Goal: Check status: Check status

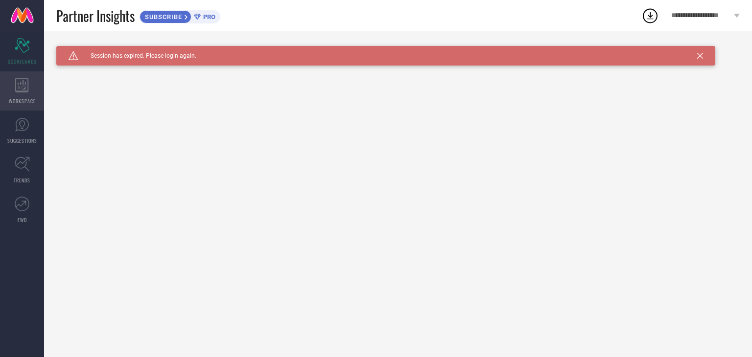
click at [27, 93] on div "WORKSPACE" at bounding box center [22, 90] width 44 height 39
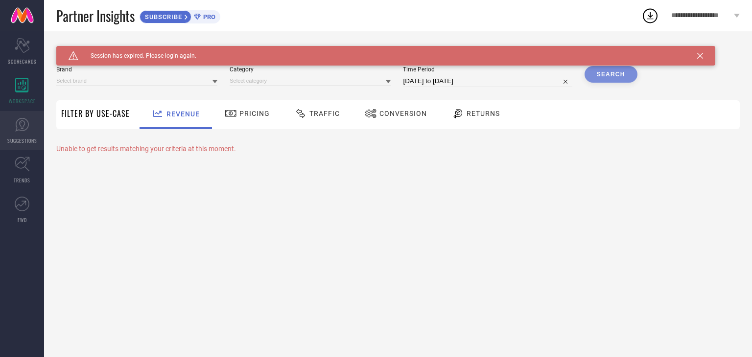
click at [33, 130] on link "SUGGESTIONS" at bounding box center [22, 130] width 44 height 39
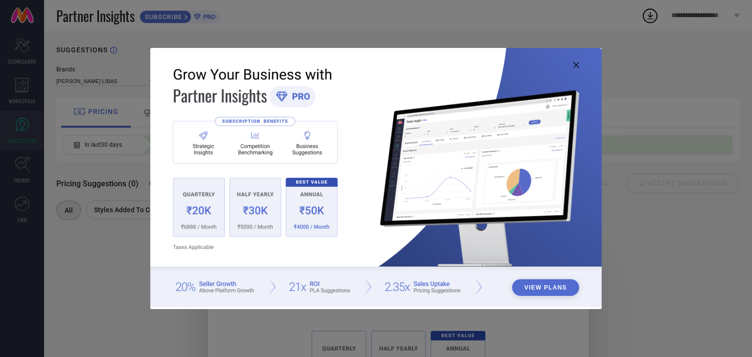
click at [577, 64] on icon at bounding box center [576, 65] width 6 height 6
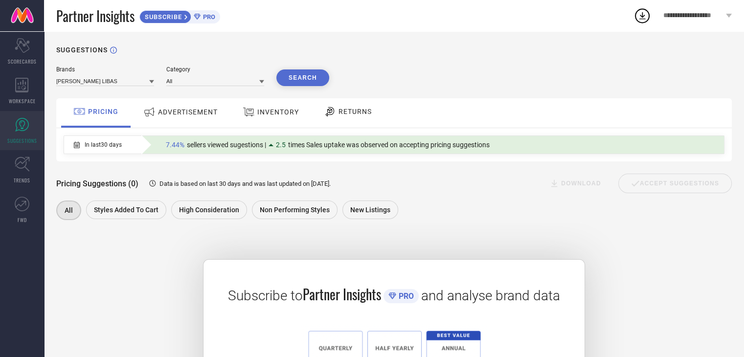
click at [167, 112] on span "ADVERTISEMENT" at bounding box center [188, 112] width 60 height 8
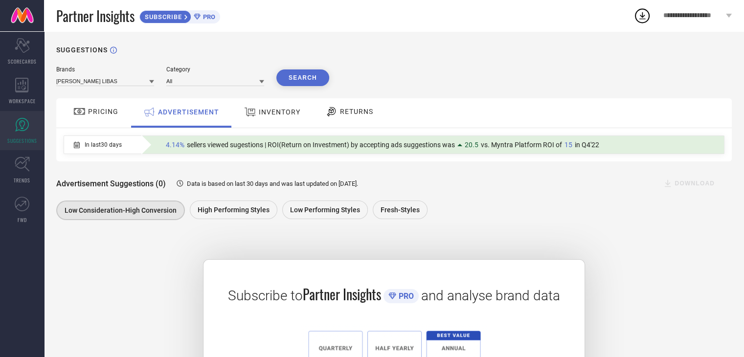
click at [281, 111] on span "INVENTORY" at bounding box center [280, 112] width 42 height 8
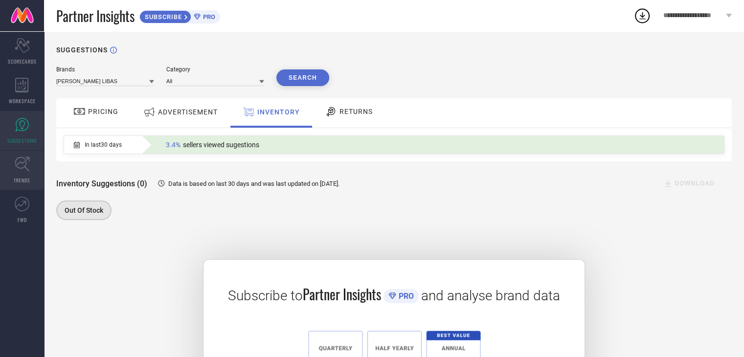
click at [26, 161] on icon at bounding box center [22, 164] width 15 height 15
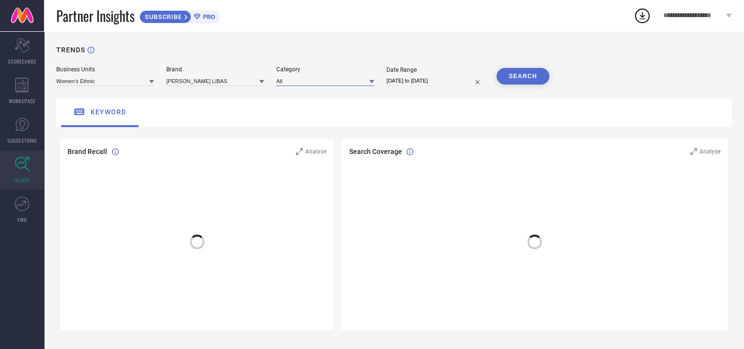
click at [350, 81] on input at bounding box center [326, 81] width 98 height 10
click at [341, 108] on div "Women-Scarves" at bounding box center [326, 111] width 98 height 17
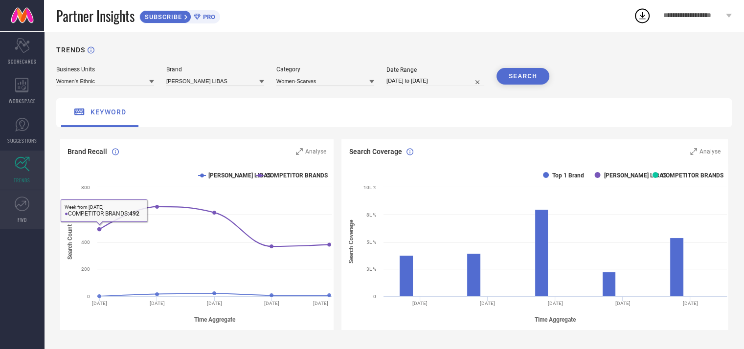
click at [18, 221] on span "FWD" at bounding box center [22, 219] width 9 height 7
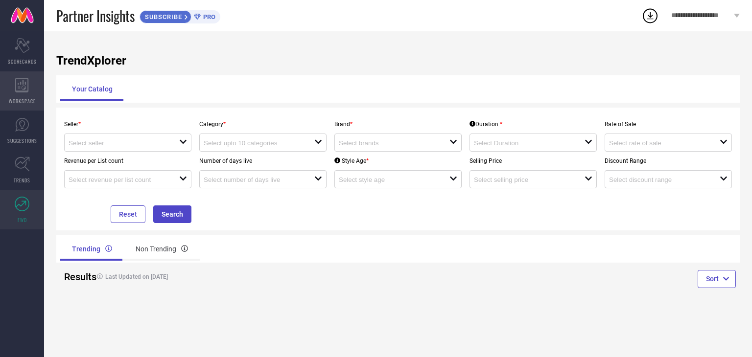
click at [23, 102] on span "WORKSPACE" at bounding box center [22, 100] width 27 height 7
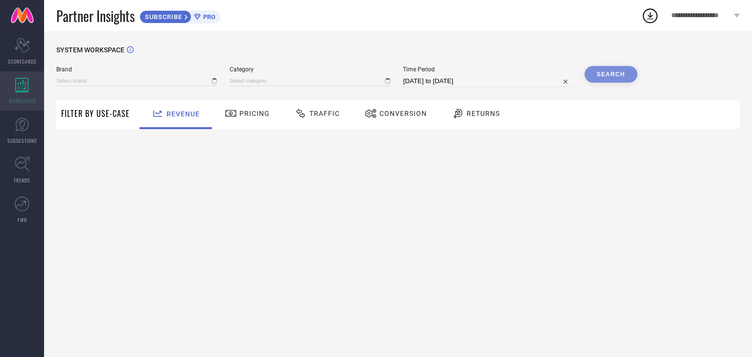
type input "[PERSON_NAME] LIBAS"
type input "All"
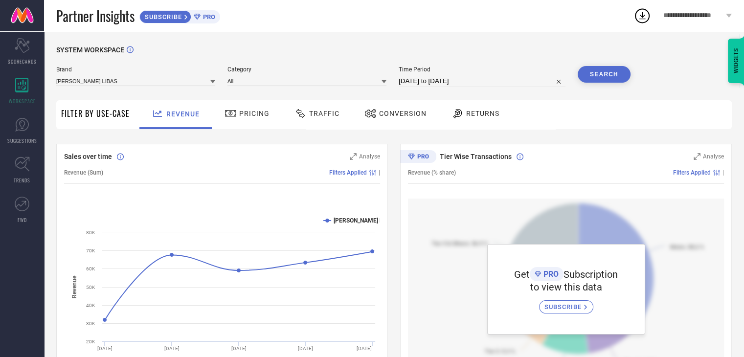
click at [258, 116] on span "Pricing" at bounding box center [254, 114] width 30 height 8
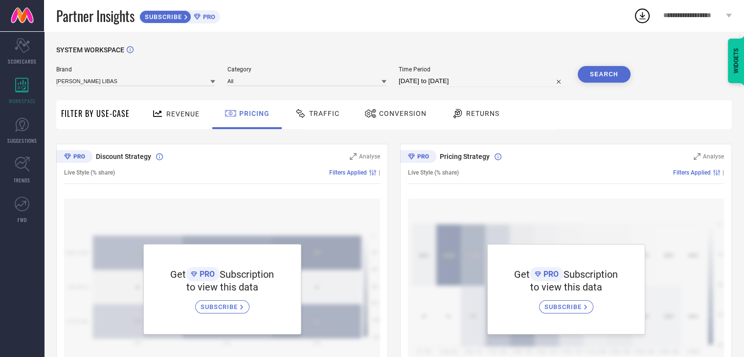
click at [306, 117] on div at bounding box center [302, 114] width 15 height 12
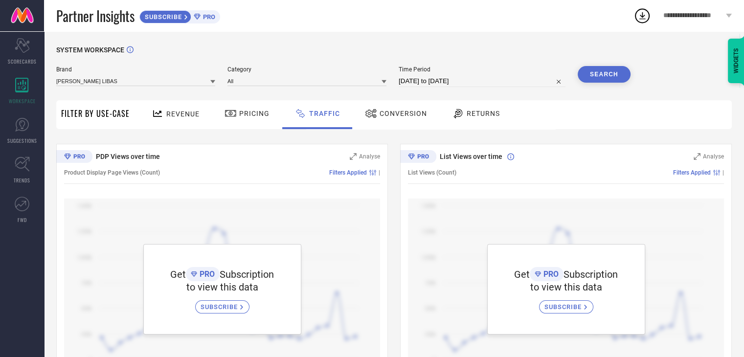
click at [376, 115] on div at bounding box center [372, 114] width 15 height 12
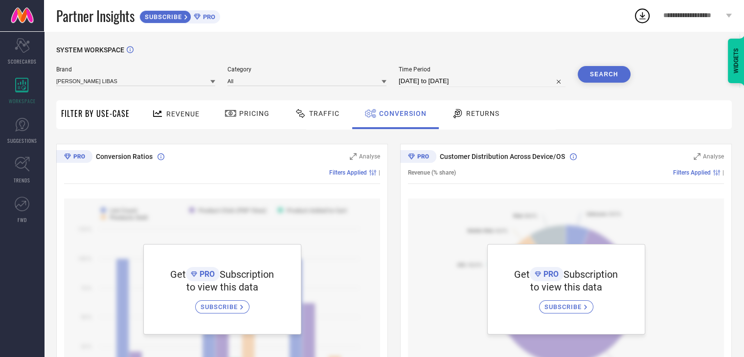
click at [497, 112] on span "Returns" at bounding box center [482, 114] width 33 height 8
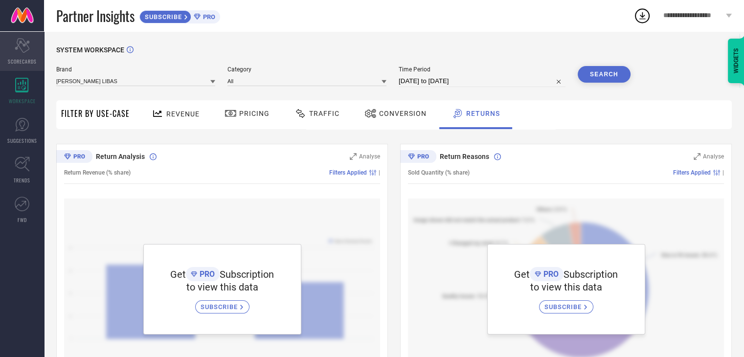
click at [19, 51] on icon "Scorecard" at bounding box center [22, 45] width 15 height 15
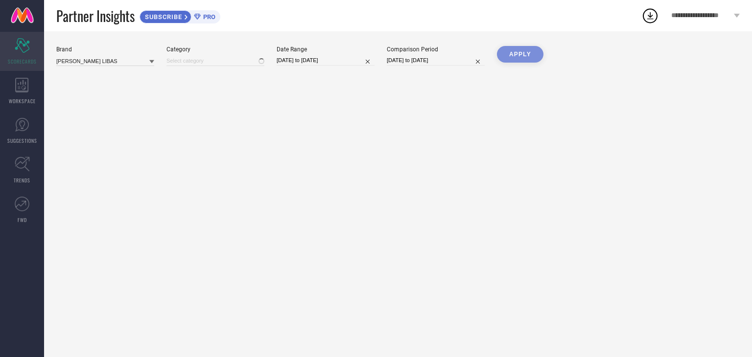
type input "All"
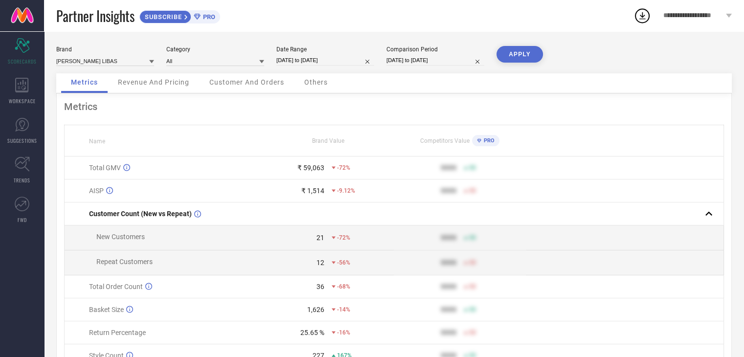
select select "8"
select select "2025"
select select "9"
select select "2025"
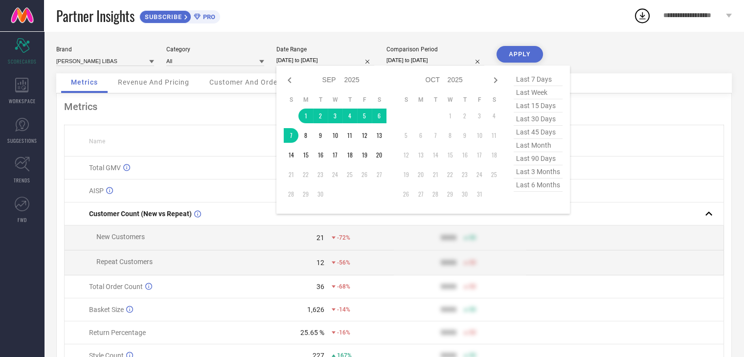
click at [286, 61] on input "[DATE] to [DATE]" at bounding box center [326, 60] width 98 height 10
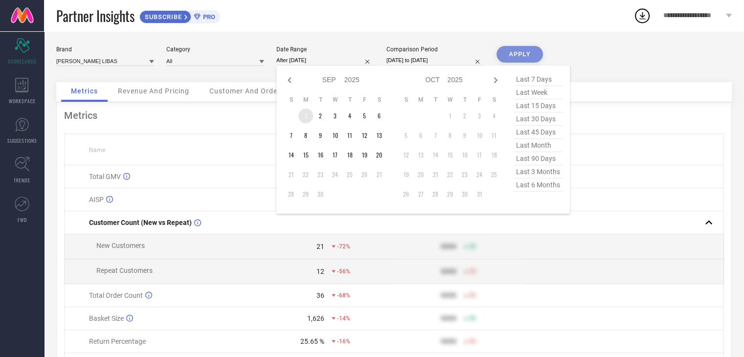
click at [306, 121] on td "1" at bounding box center [306, 116] width 15 height 15
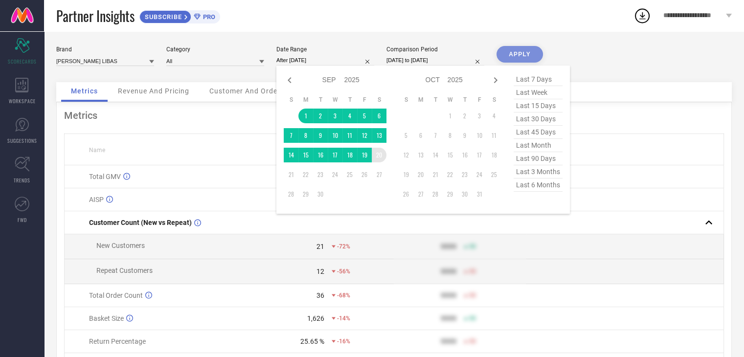
type input "[DATE] to [DATE]"
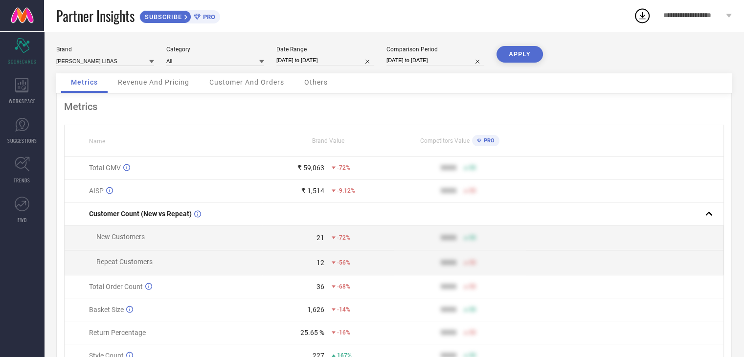
click at [539, 54] on button "APPLY" at bounding box center [520, 54] width 46 height 17
click at [323, 65] on input "[DATE] to [DATE]" at bounding box center [326, 60] width 98 height 10
select select "8"
select select "2025"
select select "9"
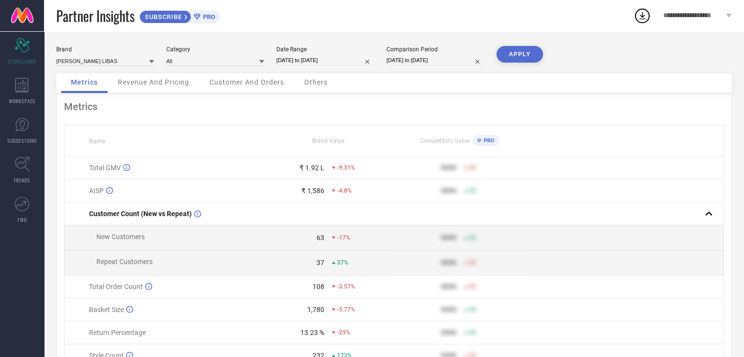
select select "2025"
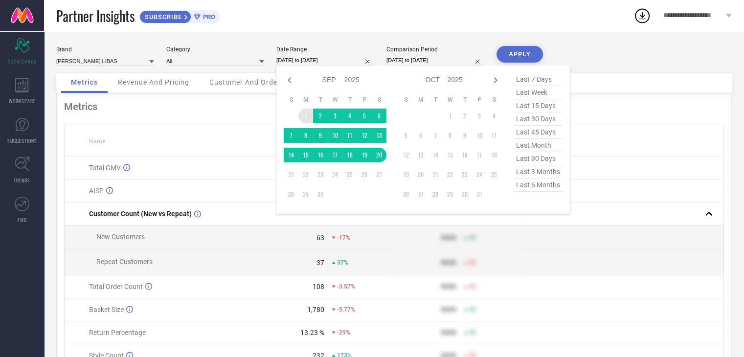
type input "After [DATE]"
click at [304, 118] on td "1" at bounding box center [306, 116] width 15 height 15
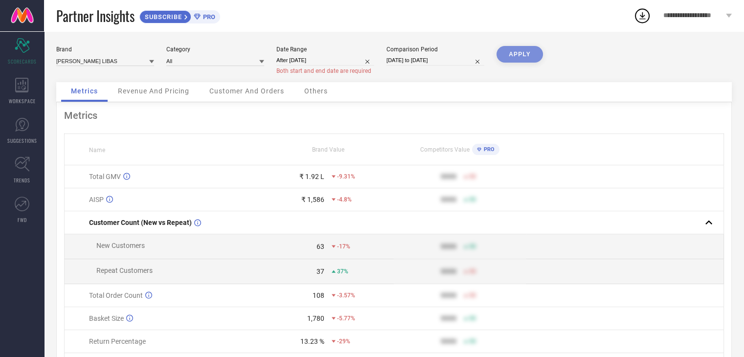
click at [209, 165] on th "Name" at bounding box center [164, 149] width 198 height 31
select select "8"
select select "2025"
select select "9"
select select "2025"
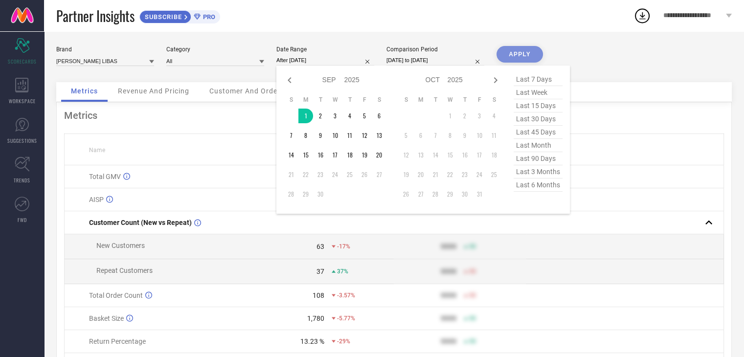
click at [295, 62] on input "After [DATE]" at bounding box center [326, 60] width 98 height 10
type input "[DATE] to [DATE]"
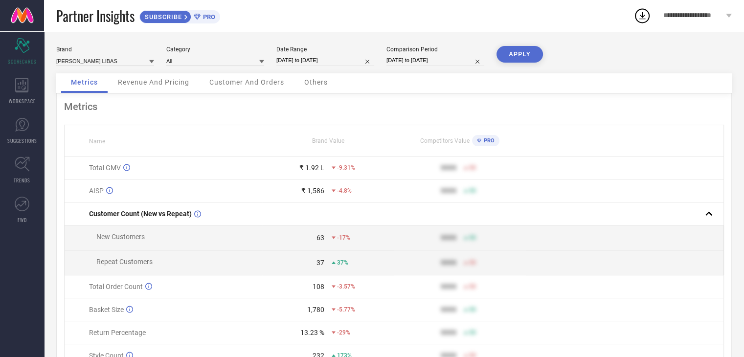
select select "8"
select select "2025"
select select "9"
select select "2025"
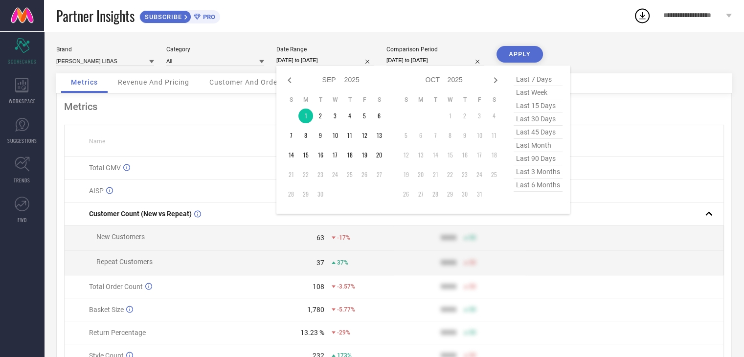
click at [310, 61] on input "[DATE] to [DATE]" at bounding box center [326, 60] width 98 height 10
click at [304, 114] on td "1" at bounding box center [306, 116] width 15 height 15
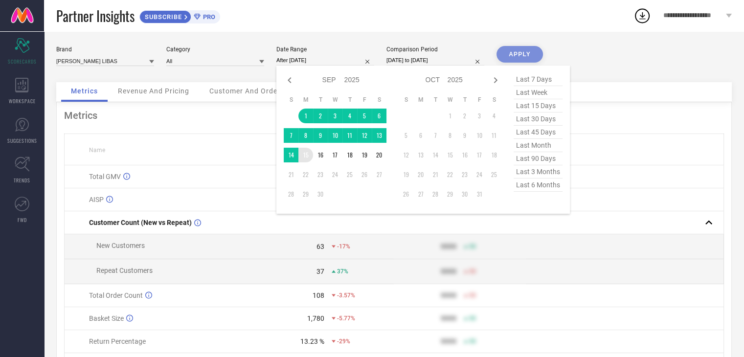
type input "[DATE] to [DATE]"
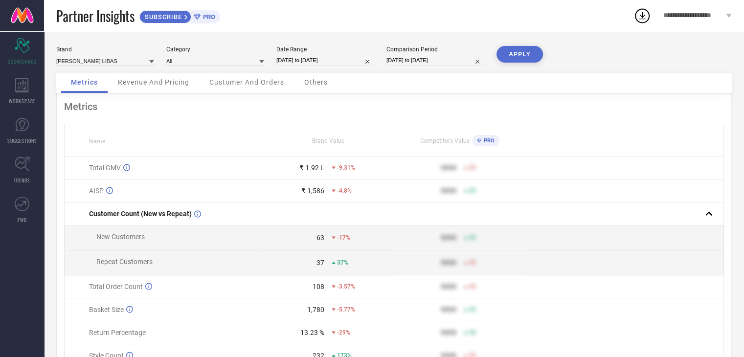
click at [532, 53] on button "APPLY" at bounding box center [520, 54] width 46 height 17
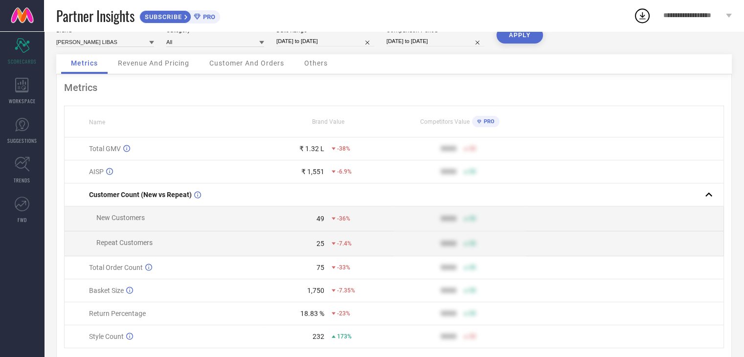
scroll to position [8, 0]
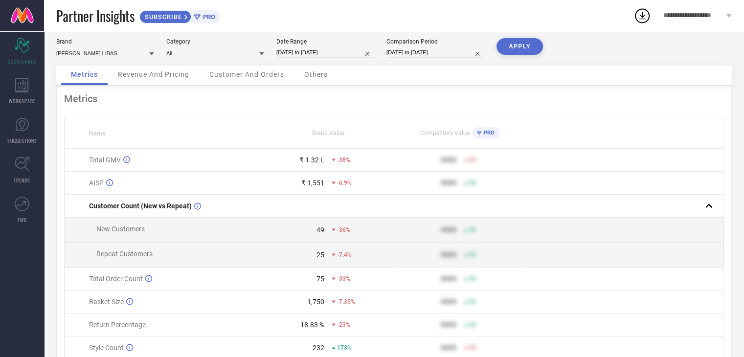
select select "7"
select select "2024"
select select "8"
select select "2024"
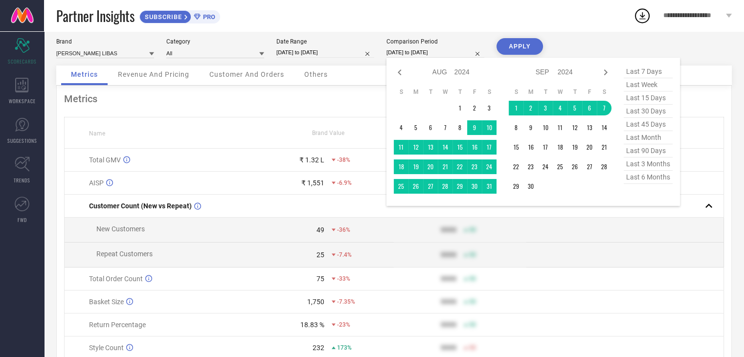
click at [413, 53] on input "[DATE] to [DATE]" at bounding box center [436, 52] width 98 height 10
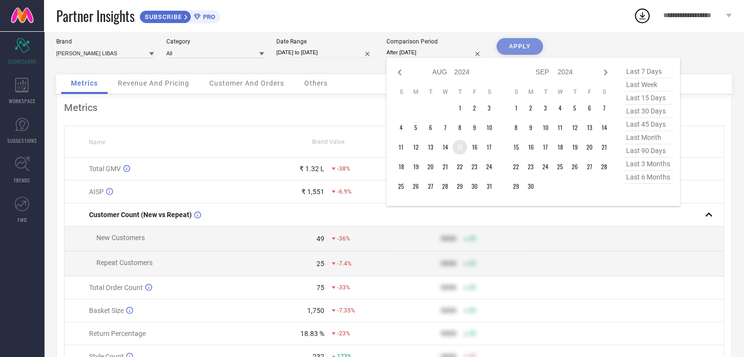
click at [461, 146] on td "15" at bounding box center [460, 147] width 15 height 15
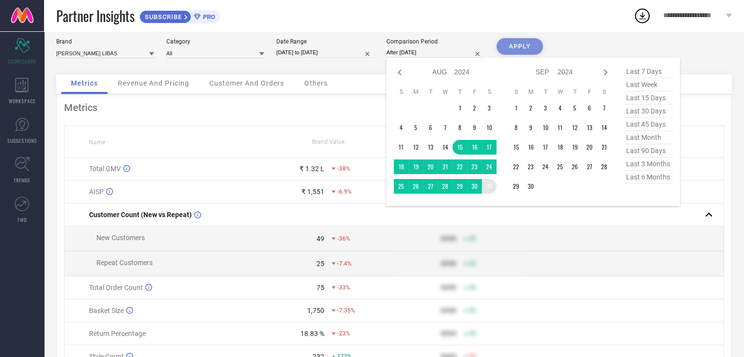
type input "[DATE] to [DATE]"
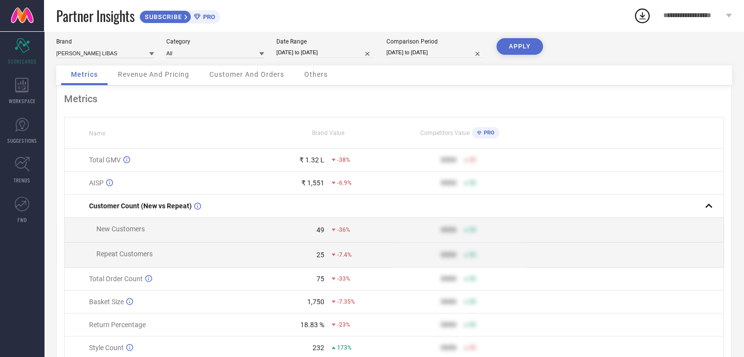
click at [530, 45] on button "APPLY" at bounding box center [520, 46] width 46 height 17
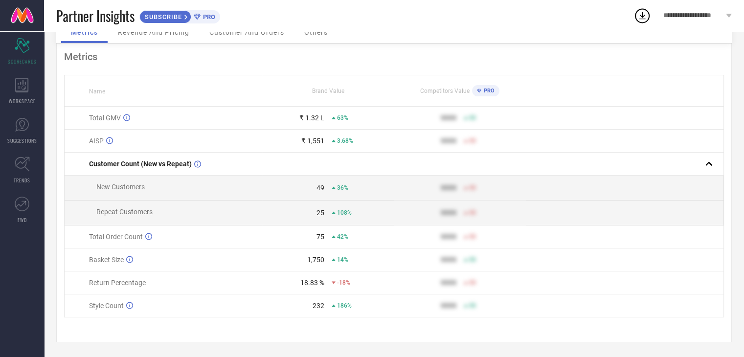
scroll to position [0, 0]
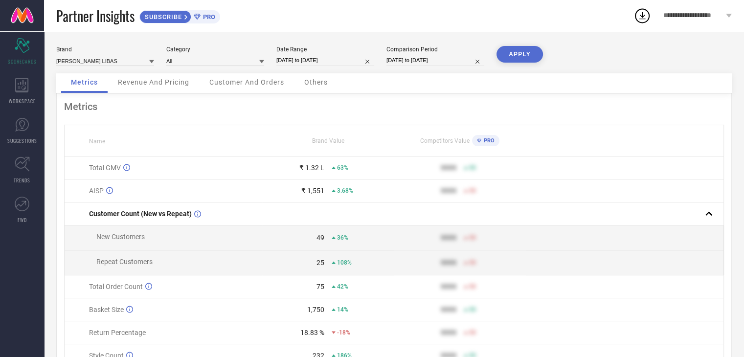
click at [422, 61] on input "[DATE] to [DATE]" at bounding box center [436, 60] width 98 height 10
select select "7"
select select "2024"
select select "8"
select select "2024"
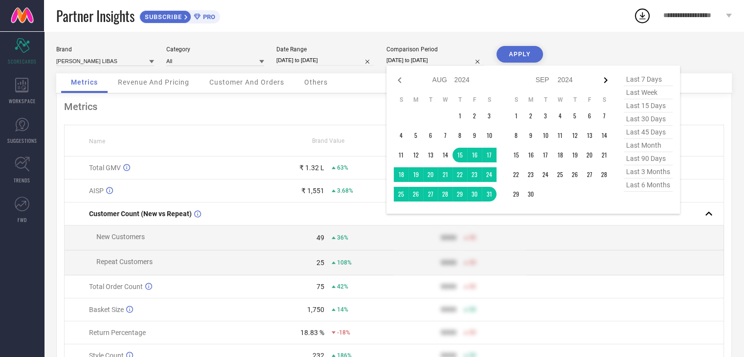
click at [608, 79] on icon at bounding box center [606, 80] width 12 height 12
select select "8"
select select "2024"
select select "9"
select select "2024"
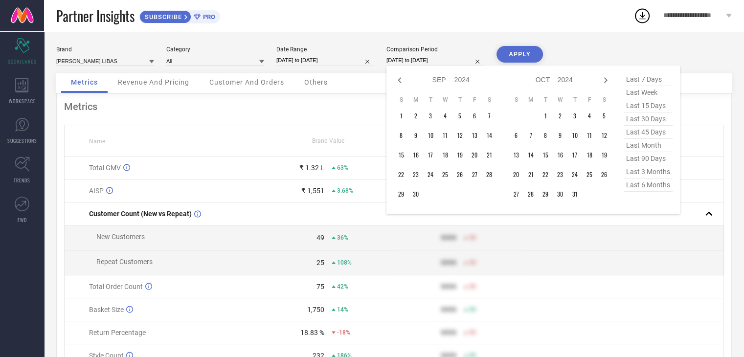
click at [643, 109] on span "last 15 days" at bounding box center [648, 105] width 49 height 13
type input "[DATE] to [DATE]"
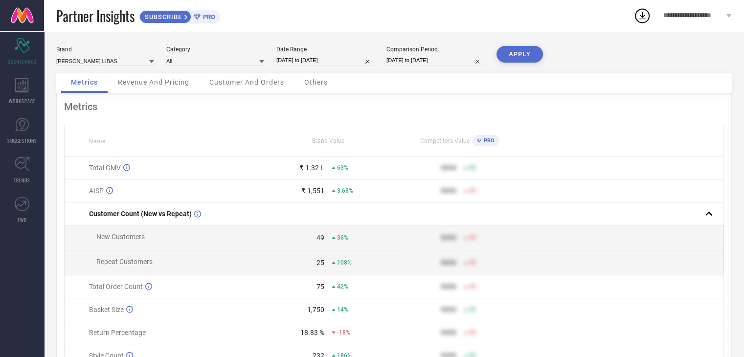
click at [519, 51] on button "APPLY" at bounding box center [520, 54] width 46 height 17
click at [429, 61] on input "[DATE] to [DATE]" at bounding box center [436, 60] width 98 height 10
select select "8"
select select "2025"
select select "9"
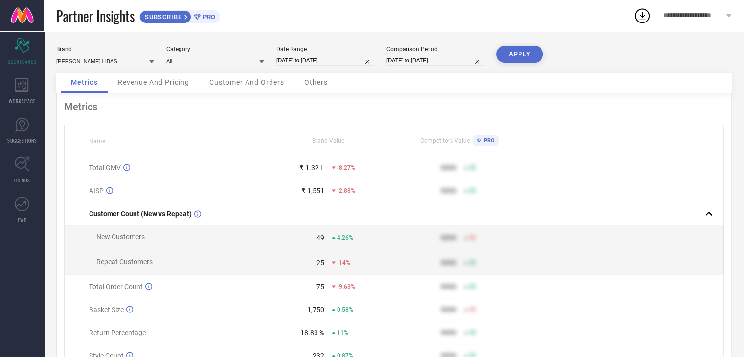
select select "2025"
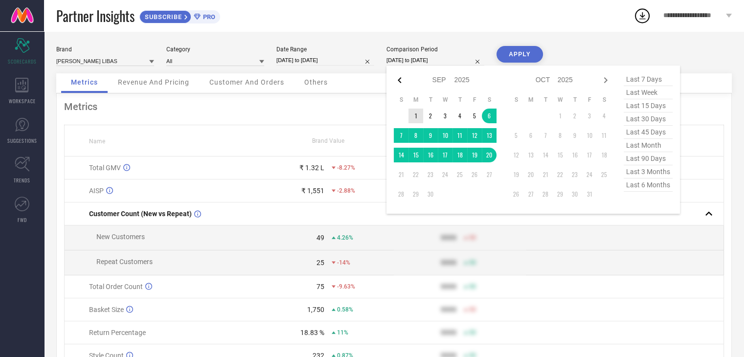
click at [403, 82] on icon at bounding box center [400, 80] width 12 height 12
select select "7"
select select "2025"
select select "8"
select select "2025"
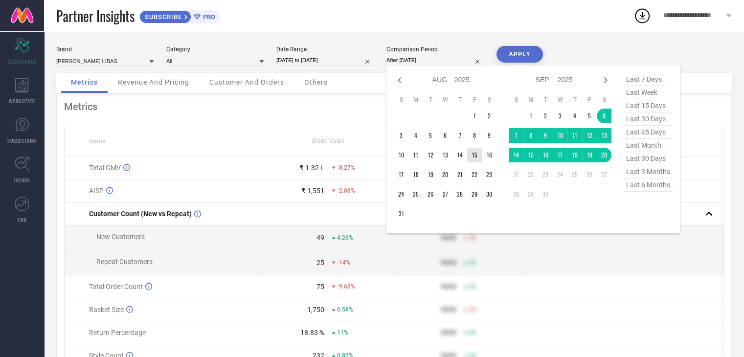
click at [476, 160] on td "15" at bounding box center [474, 155] width 15 height 15
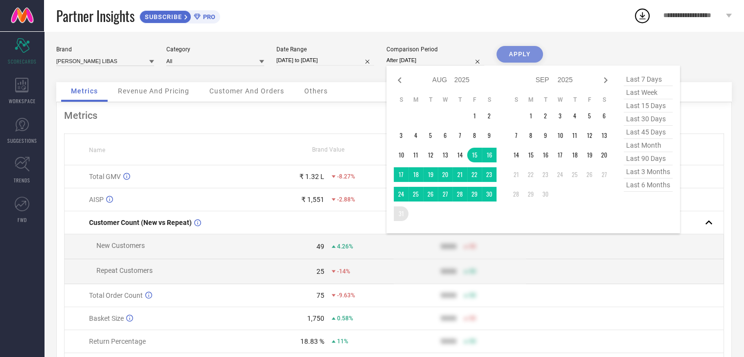
type input "[DATE] to [DATE]"
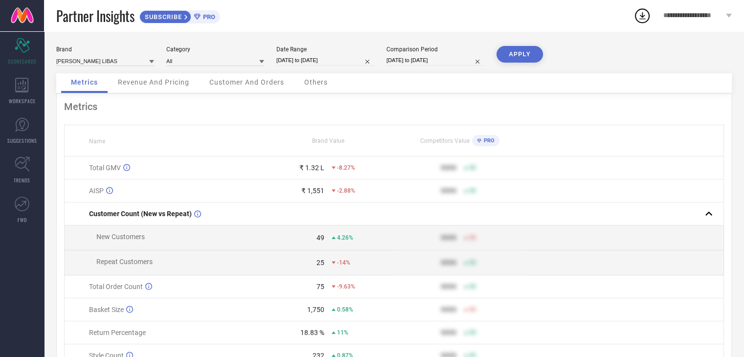
click at [528, 54] on button "APPLY" at bounding box center [520, 54] width 46 height 17
click at [341, 62] on input "[DATE] to [DATE]" at bounding box center [326, 60] width 98 height 10
select select "8"
select select "2025"
select select "9"
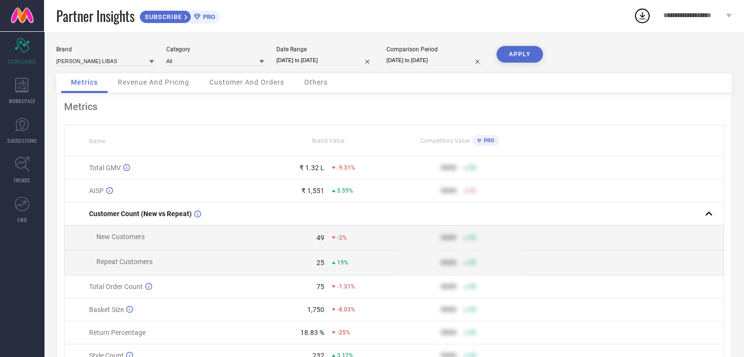
select select "2025"
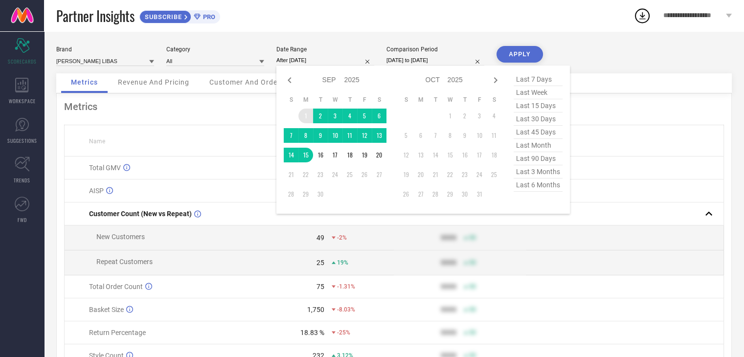
click at [303, 115] on td "1" at bounding box center [306, 116] width 15 height 15
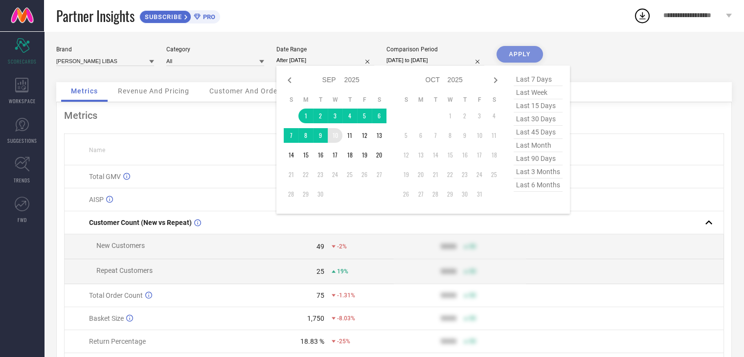
type input "[DATE] to [DATE]"
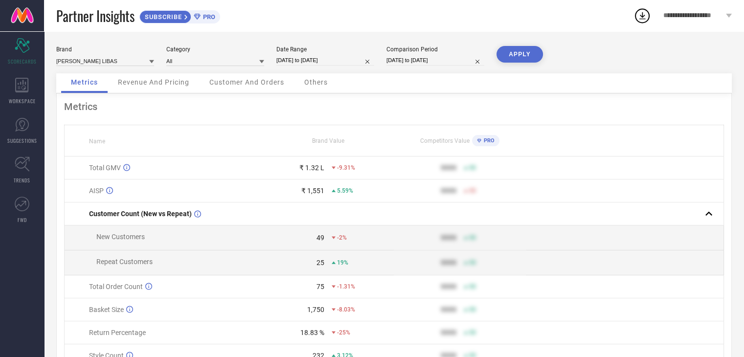
click at [513, 52] on button "APPLY" at bounding box center [520, 54] width 46 height 17
select select "8"
select select "2025"
select select "9"
select select "2025"
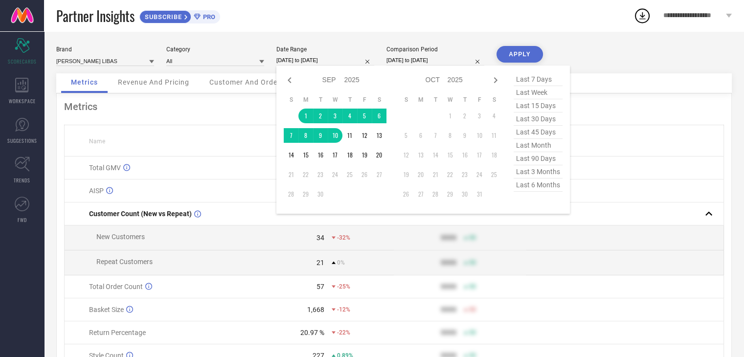
click at [335, 59] on input "[DATE] to [DATE]" at bounding box center [326, 60] width 98 height 10
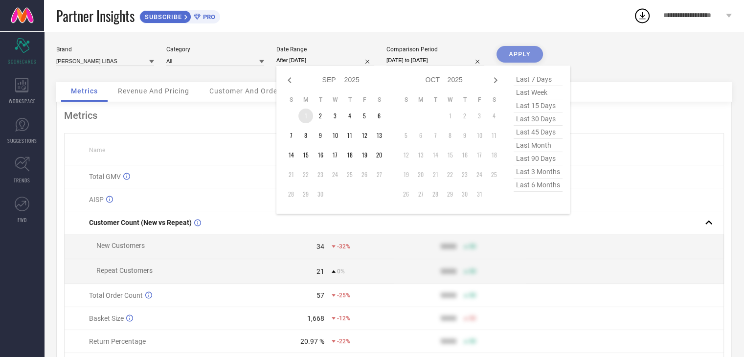
click at [308, 112] on td "1" at bounding box center [306, 116] width 15 height 15
type input "[DATE] to [DATE]"
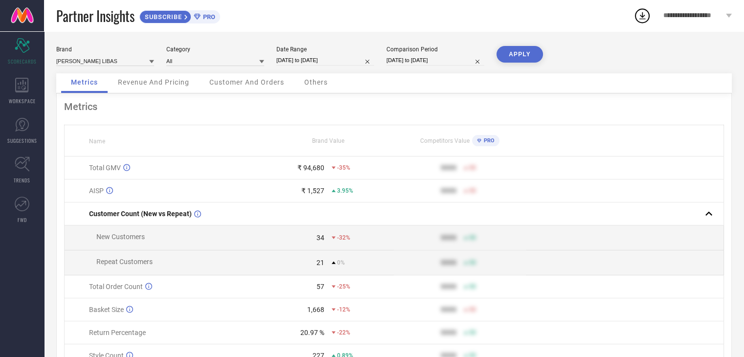
click at [524, 55] on button "APPLY" at bounding box center [520, 54] width 46 height 17
select select "8"
select select "2025"
select select "9"
select select "2025"
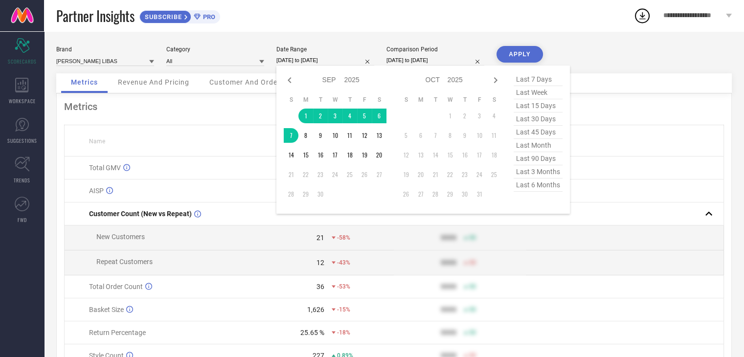
click at [347, 64] on input "[DATE] to [DATE]" at bounding box center [326, 60] width 98 height 10
click at [300, 116] on td "1" at bounding box center [306, 116] width 15 height 15
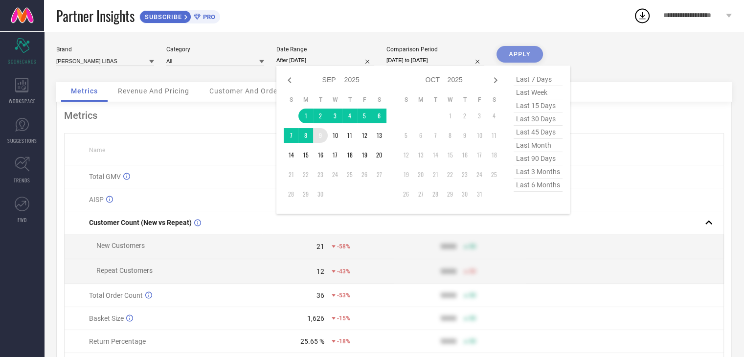
type input "[DATE] to [DATE]"
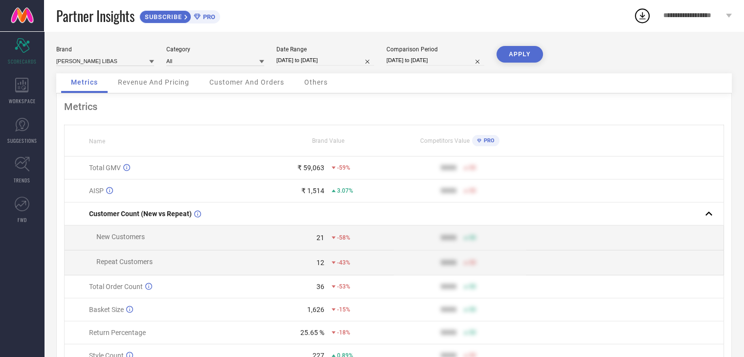
click at [535, 54] on button "APPLY" at bounding box center [520, 54] width 46 height 17
select select "8"
select select "2025"
select select "9"
select select "2025"
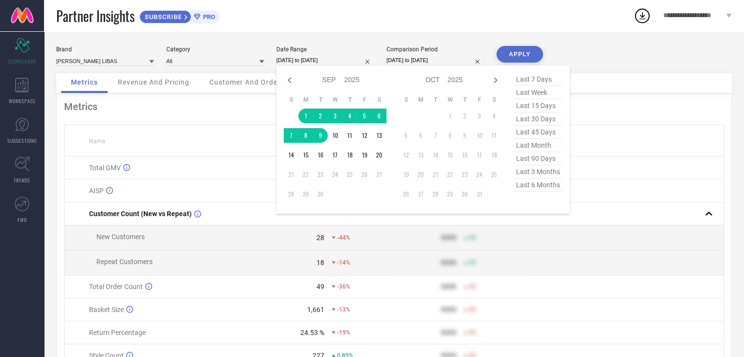
click at [296, 59] on input "[DATE] to [DATE]" at bounding box center [326, 60] width 98 height 10
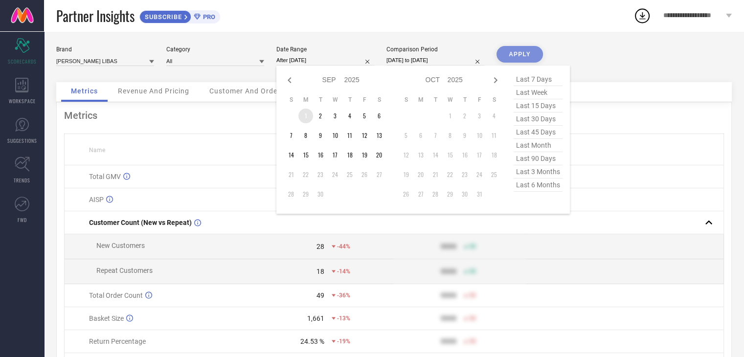
click at [305, 119] on td "1" at bounding box center [306, 116] width 15 height 15
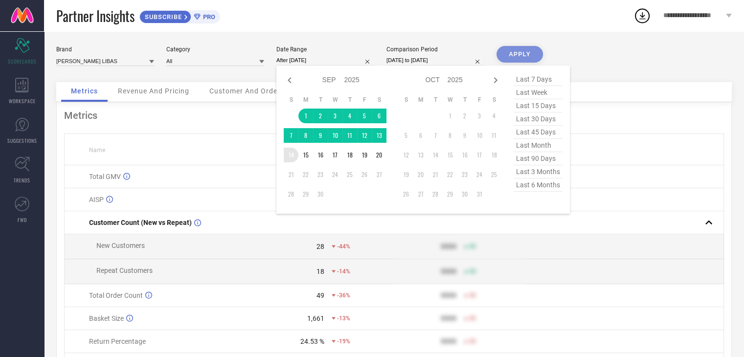
type input "[DATE] to [DATE]"
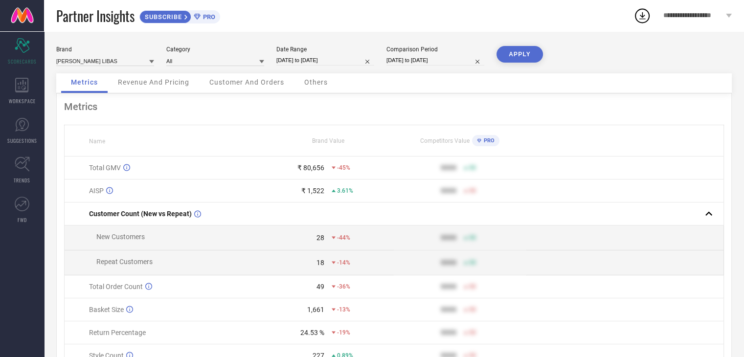
click at [517, 54] on button "APPLY" at bounding box center [520, 54] width 46 height 17
click at [292, 56] on input "[DATE] to [DATE]" at bounding box center [326, 60] width 98 height 10
select select "8"
select select "2025"
select select "9"
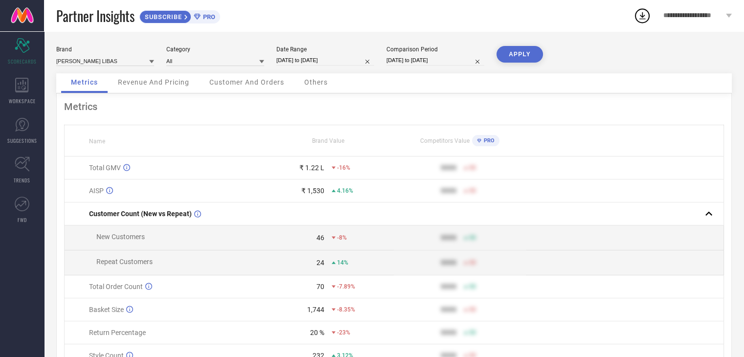
select select "2025"
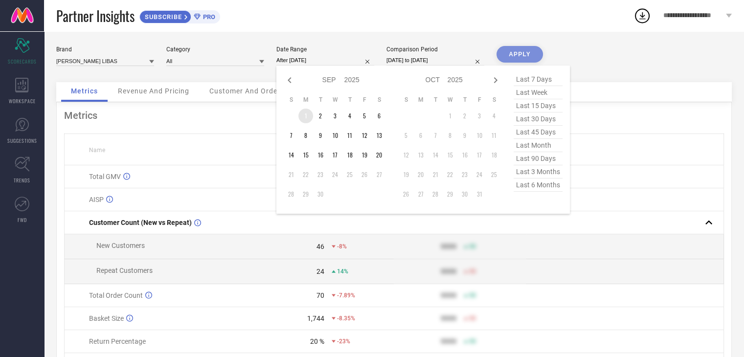
click at [305, 116] on td "1" at bounding box center [306, 116] width 15 height 15
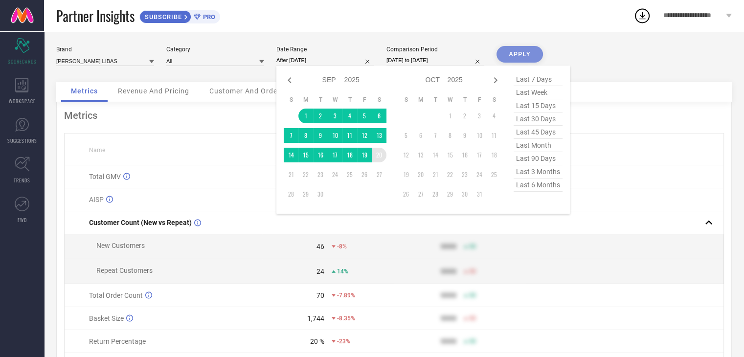
type input "[DATE] to [DATE]"
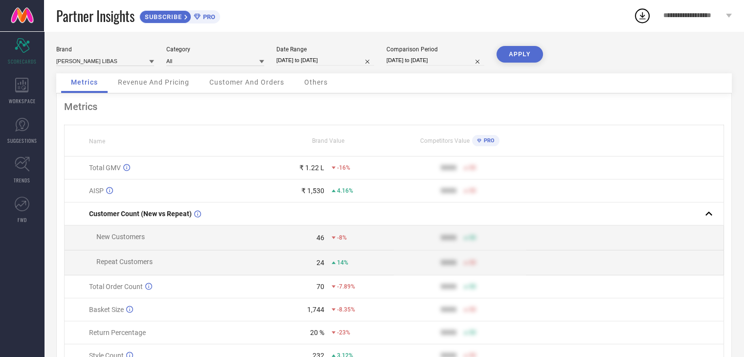
click at [536, 47] on button "APPLY" at bounding box center [520, 54] width 46 height 17
click at [323, 62] on input "[DATE] to [DATE]" at bounding box center [326, 60] width 98 height 10
select select "8"
select select "2025"
select select "9"
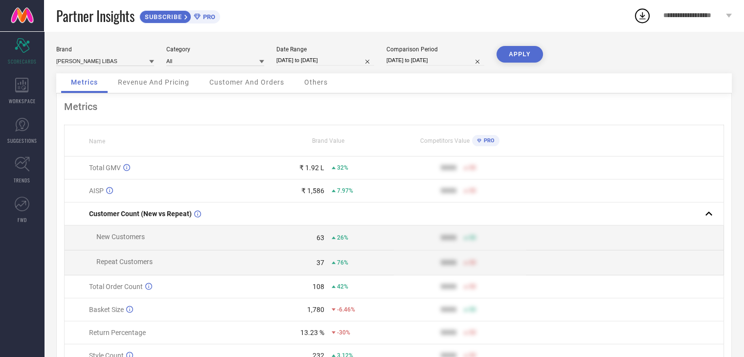
select select "2025"
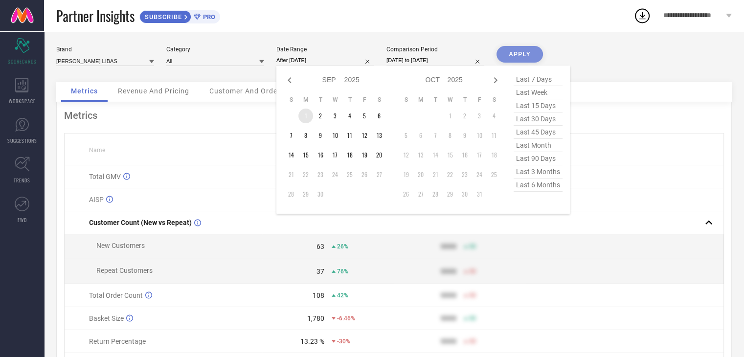
click at [308, 112] on td "1" at bounding box center [306, 116] width 15 height 15
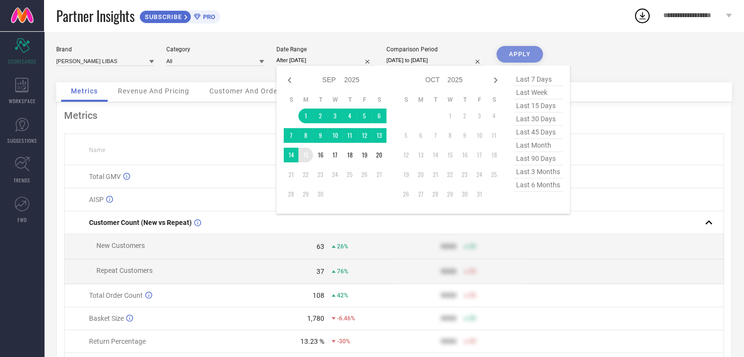
type input "[DATE] to [DATE]"
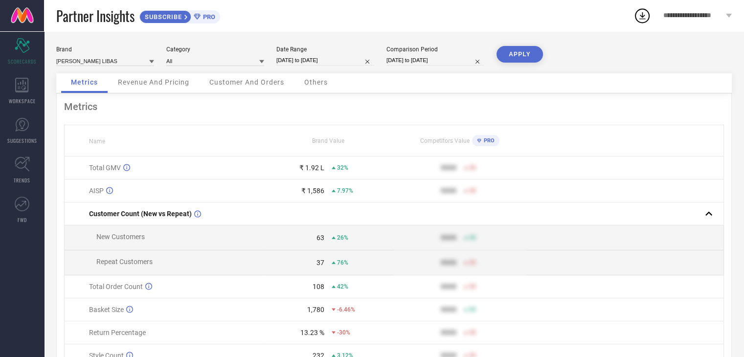
click at [526, 58] on button "APPLY" at bounding box center [520, 54] width 46 height 17
click at [155, 82] on span "Revenue And Pricing" at bounding box center [153, 82] width 71 height 8
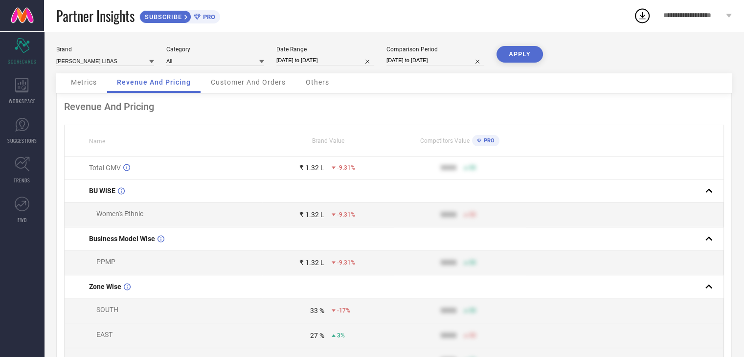
click at [260, 79] on span "Customer And Orders" at bounding box center [248, 82] width 75 height 8
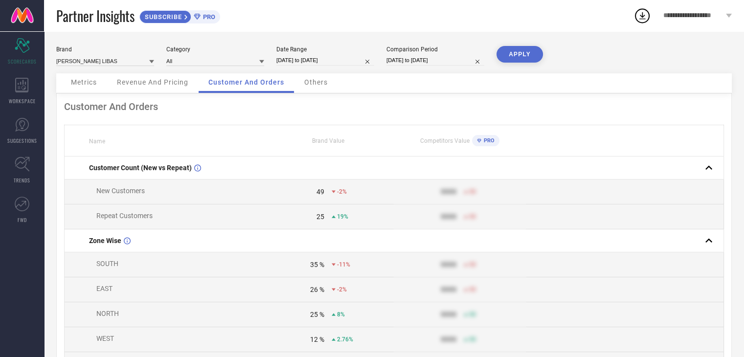
click at [318, 86] on span "Others" at bounding box center [315, 82] width 23 height 8
